Goal: Information Seeking & Learning: Learn about a topic

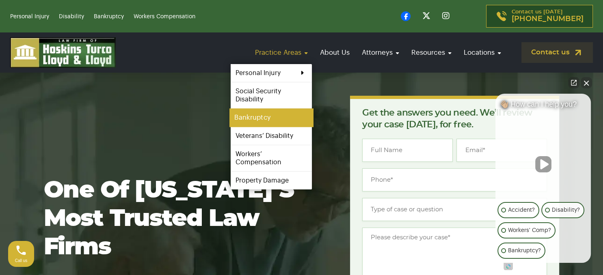
click at [259, 118] on link "Bankruptcy" at bounding box center [271, 118] width 84 height 18
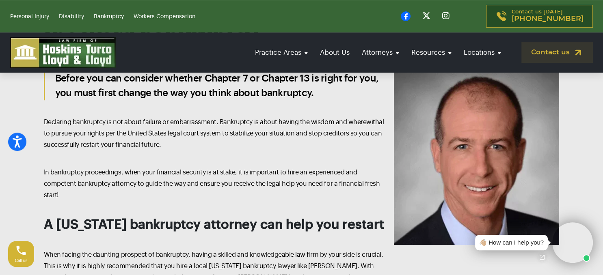
scroll to position [621, 0]
